Goal: Task Accomplishment & Management: Use online tool/utility

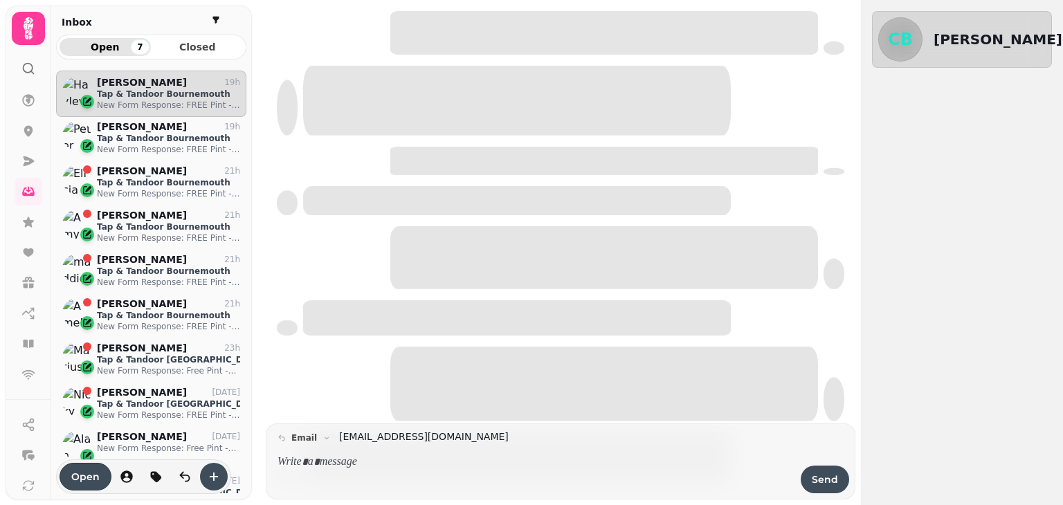
scroll to position [413, 180]
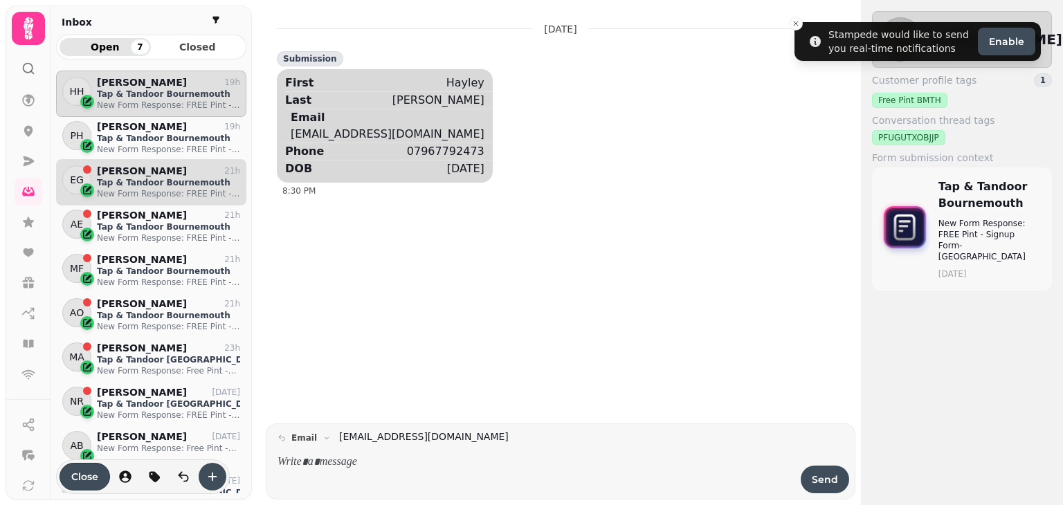
click at [163, 192] on p "New Form Response: FREE Pint - Signup Form- [GEOGRAPHIC_DATA]" at bounding box center [168, 193] width 143 height 11
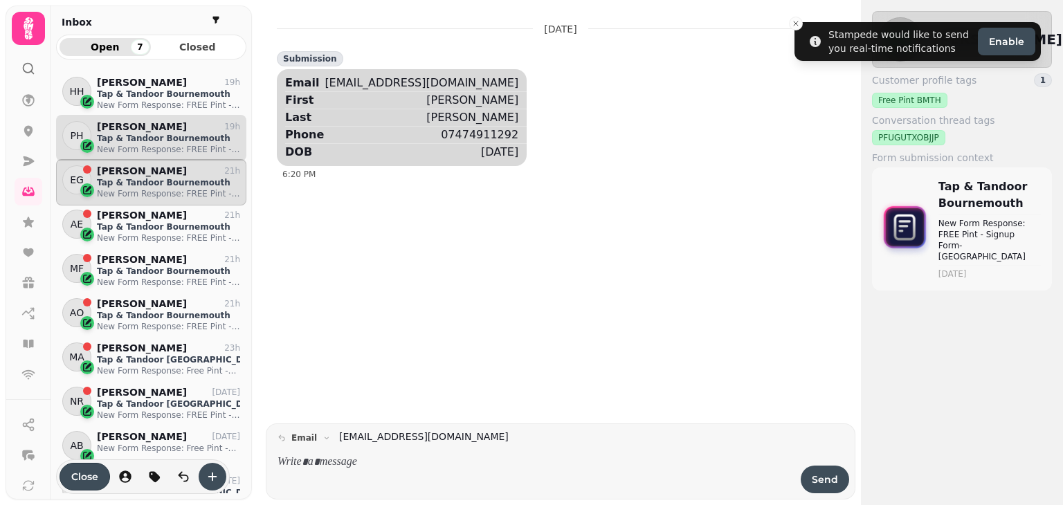
click at [154, 144] on p "New Form Response: FREE Pint - Signup Form- [GEOGRAPHIC_DATA]" at bounding box center [168, 149] width 143 height 11
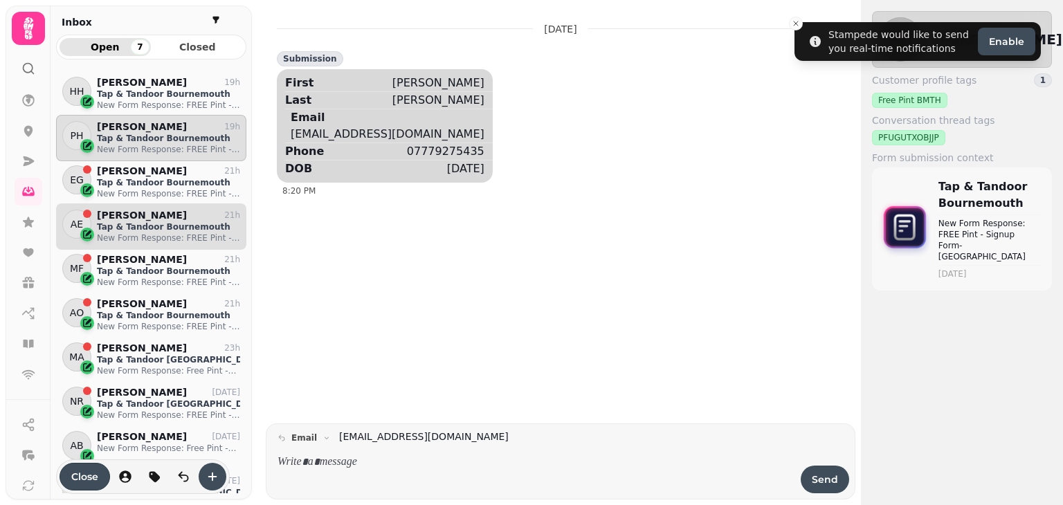
click at [161, 211] on div "[PERSON_NAME] 21h" at bounding box center [168, 216] width 143 height 12
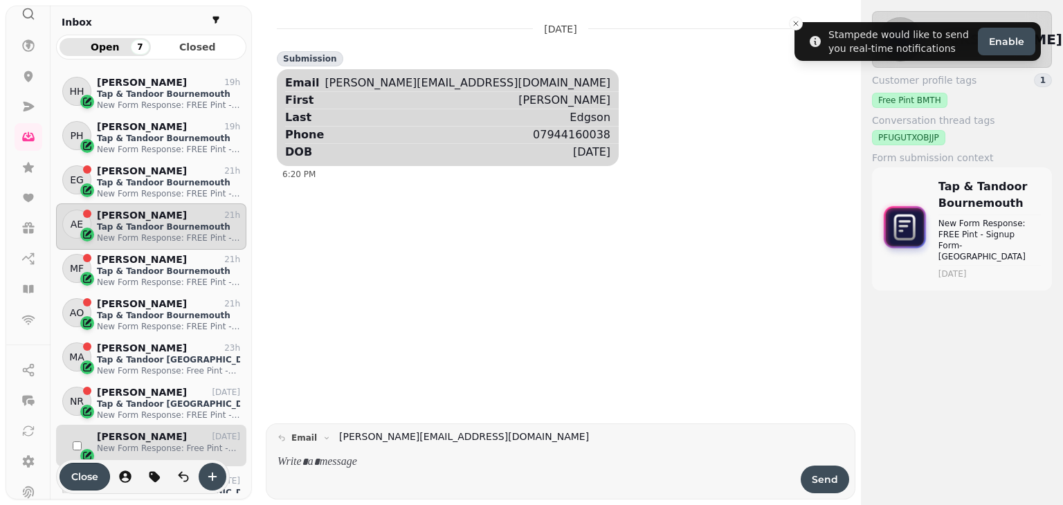
scroll to position [158, 0]
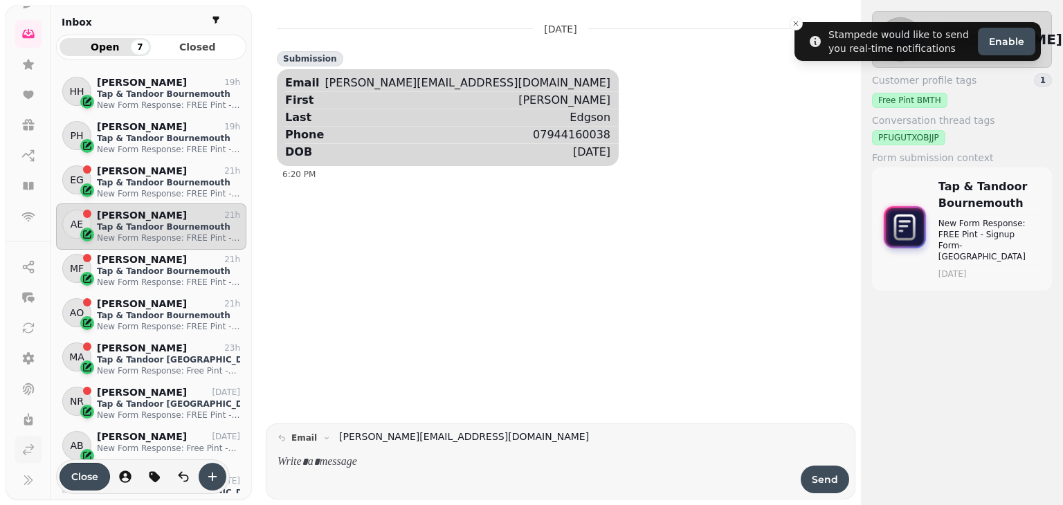
click at [25, 449] on icon at bounding box center [29, 450] width 10 height 10
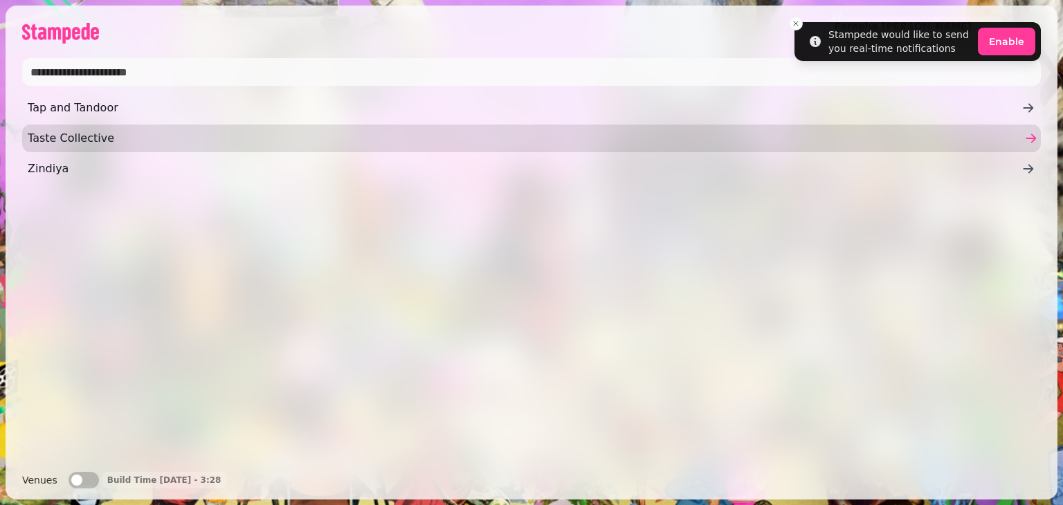
click at [80, 138] on span "Taste Collective" at bounding box center [525, 138] width 994 height 17
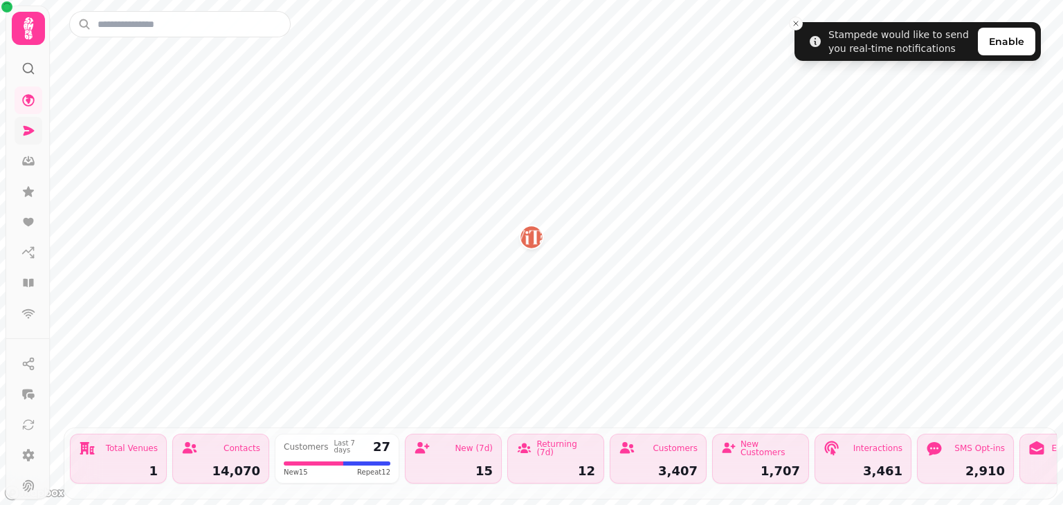
click at [23, 127] on icon at bounding box center [28, 131] width 14 height 14
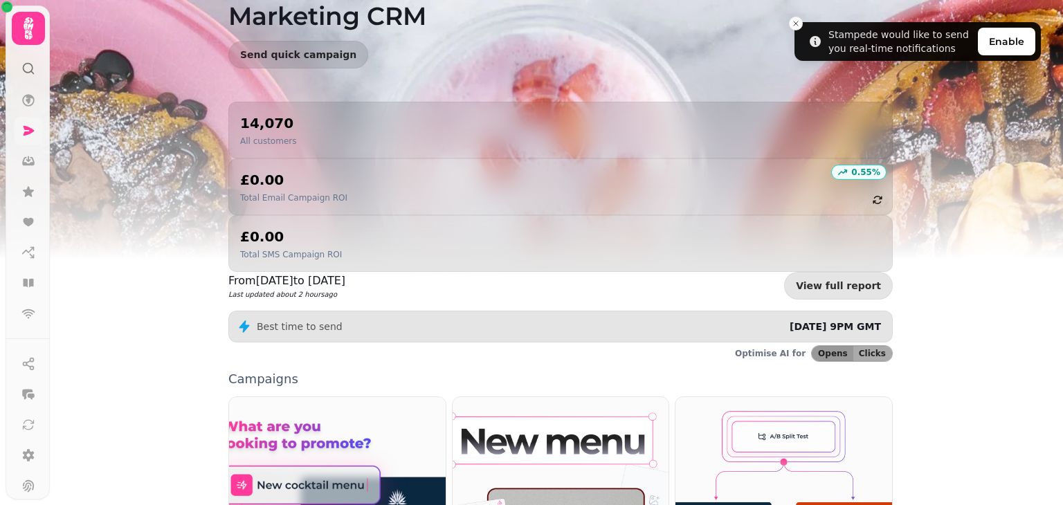
scroll to position [148, 0]
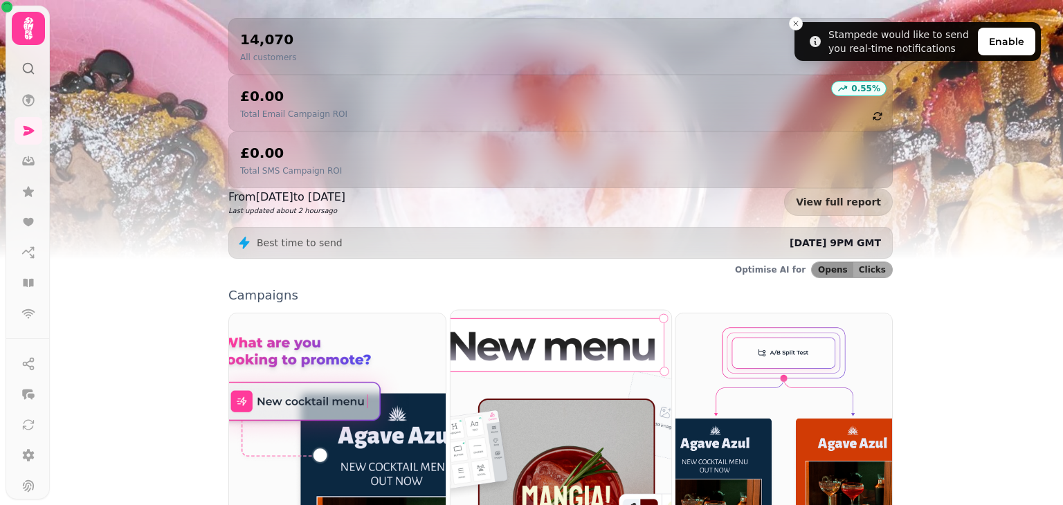
click at [497, 341] on img at bounding box center [561, 448] width 243 height 303
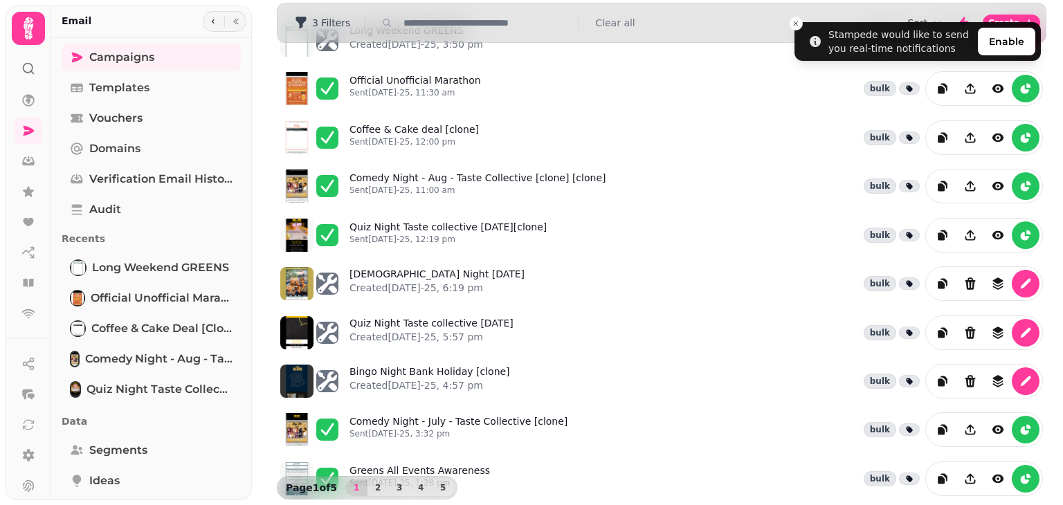
scroll to position [100, 0]
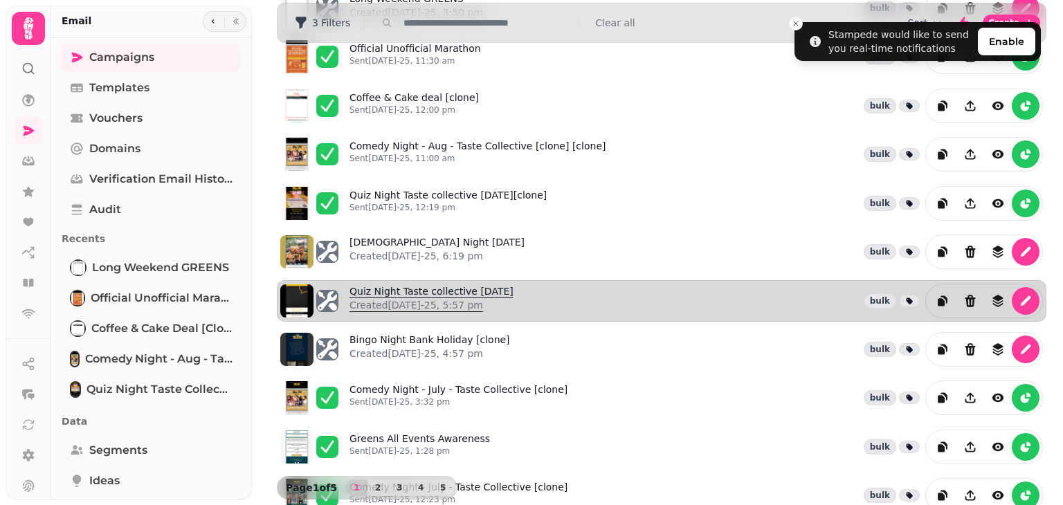
click at [480, 285] on link "Quiz Night Taste collective [DATE] Created [DATE]-25, 5:57 pm" at bounding box center [432, 301] width 164 height 33
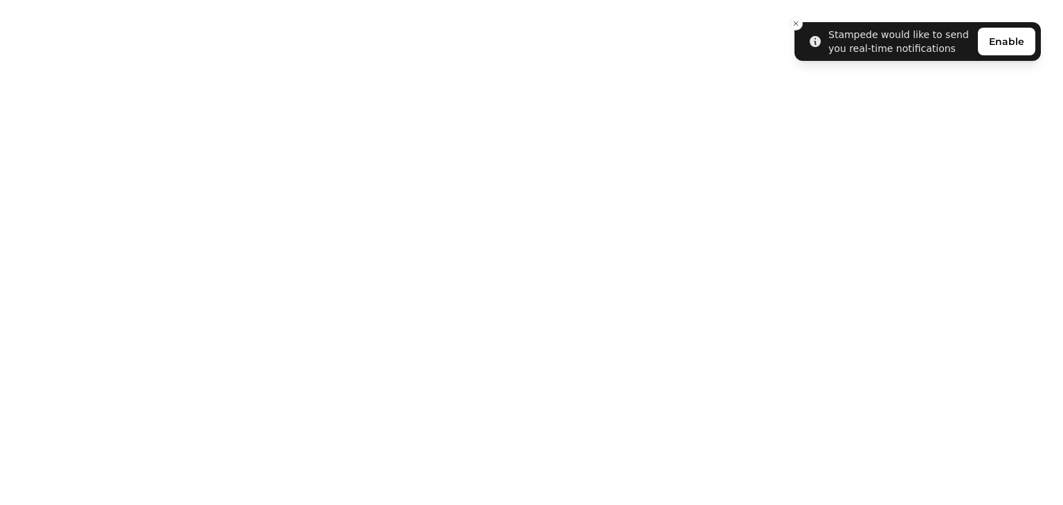
select select "**********"
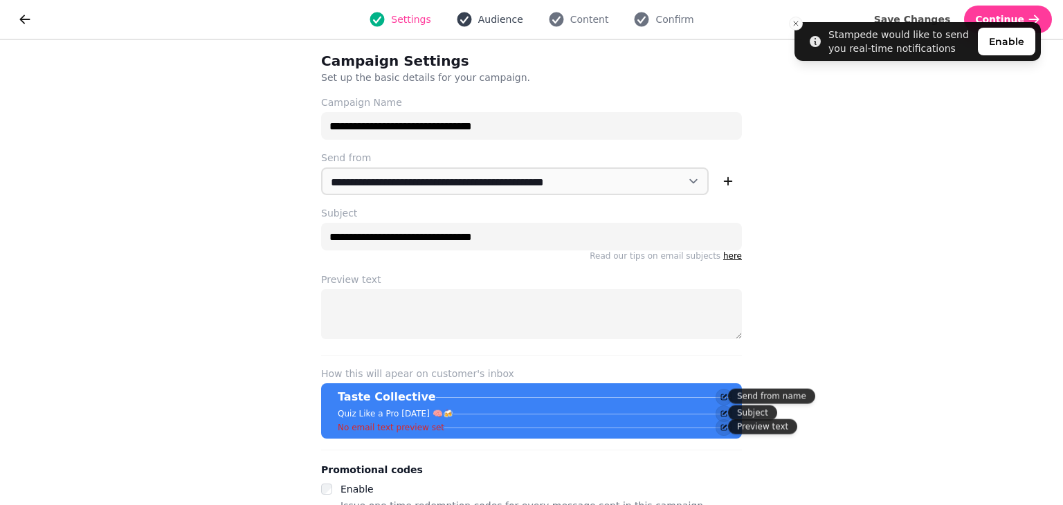
click at [473, 15] on icon "button" at bounding box center [464, 19] width 17 height 17
select select "***"
select select "**"
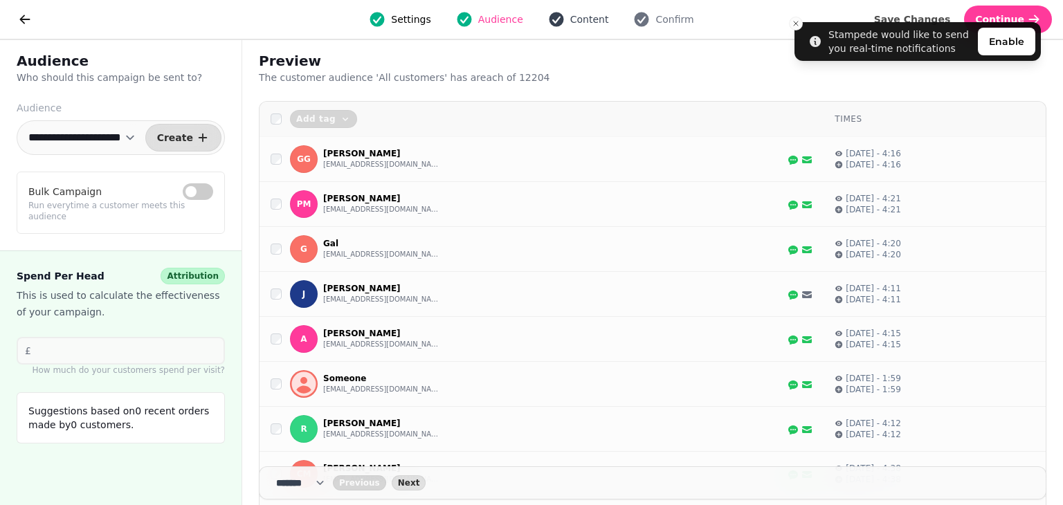
click at [587, 20] on span "Content" at bounding box center [590, 19] width 39 height 14
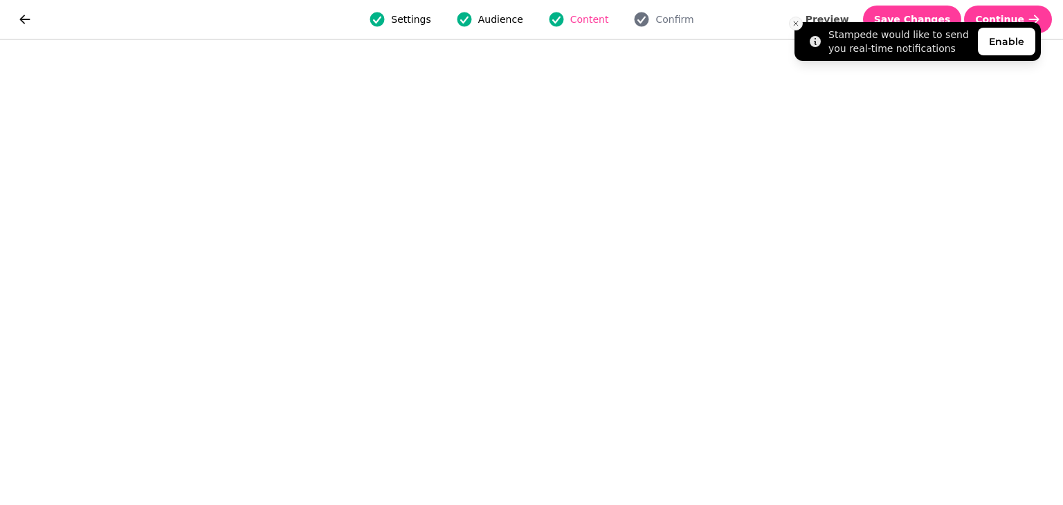
click at [789, 21] on button "Close toast" at bounding box center [796, 24] width 14 height 14
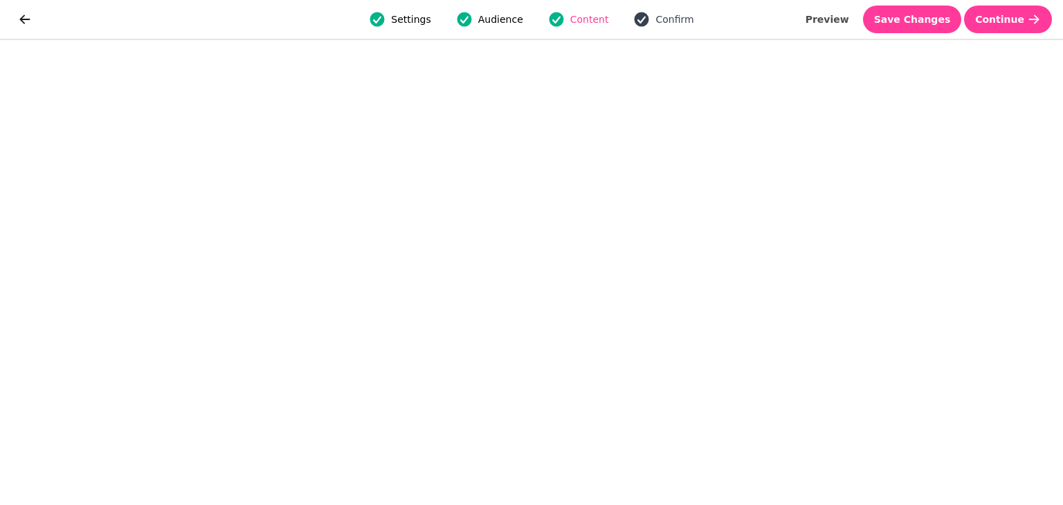
click at [668, 17] on span "Confirm" at bounding box center [675, 19] width 38 height 14
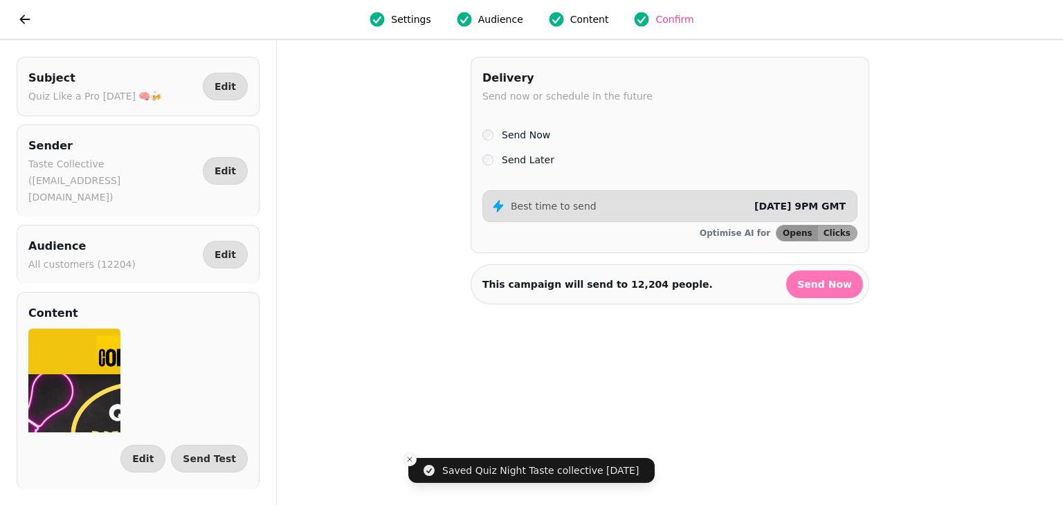
click at [820, 286] on span "Send Now" at bounding box center [825, 285] width 55 height 10
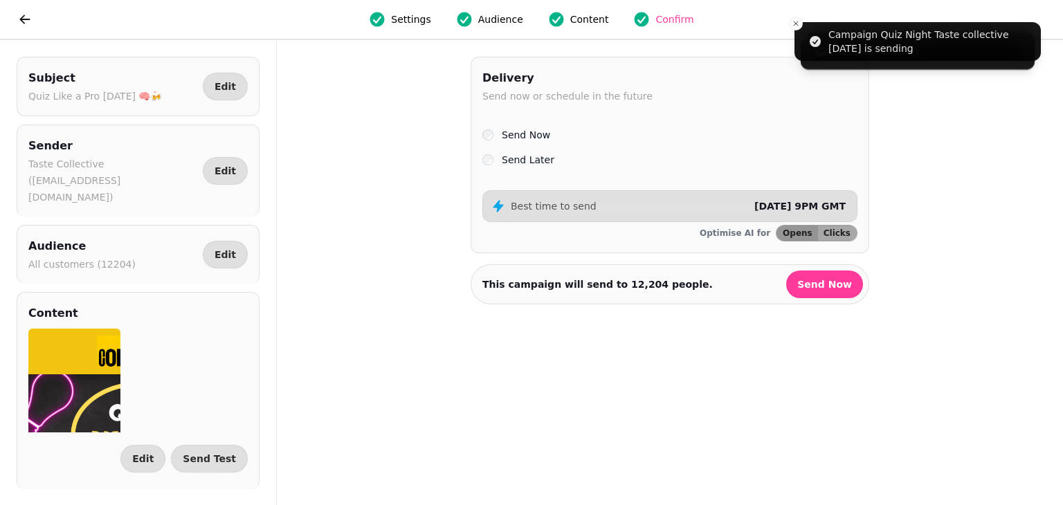
select select "**"
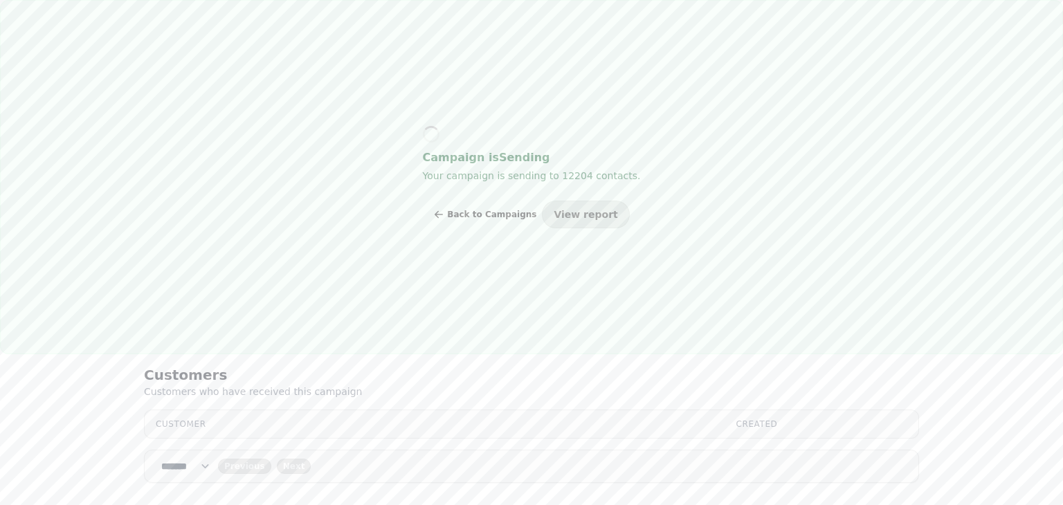
click at [445, 220] on icon "button" at bounding box center [438, 214] width 11 height 11
